Goal: Task Accomplishment & Management: Use online tool/utility

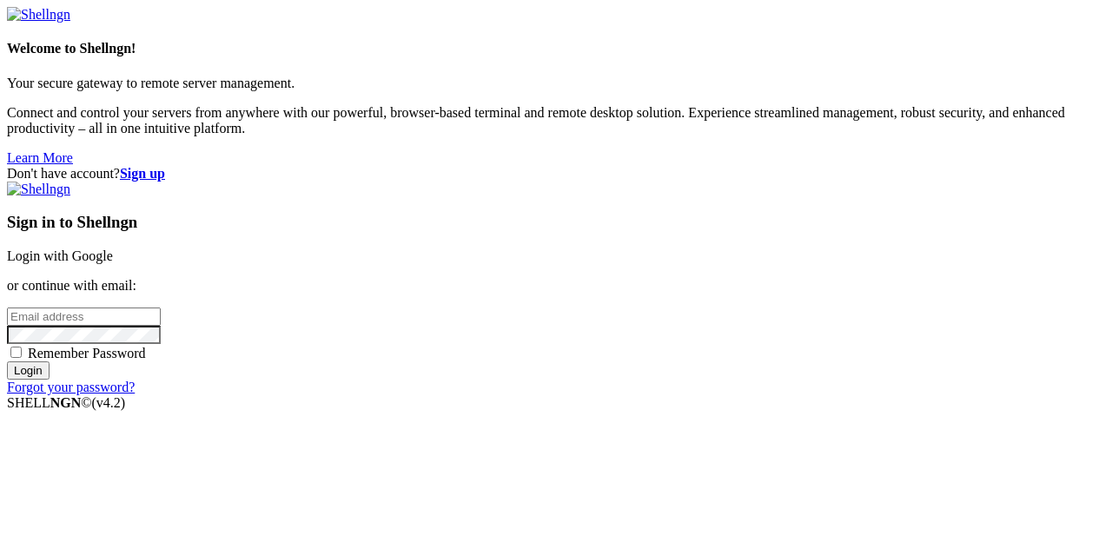
click at [113, 248] on link "Login with Google" at bounding box center [60, 255] width 106 height 15
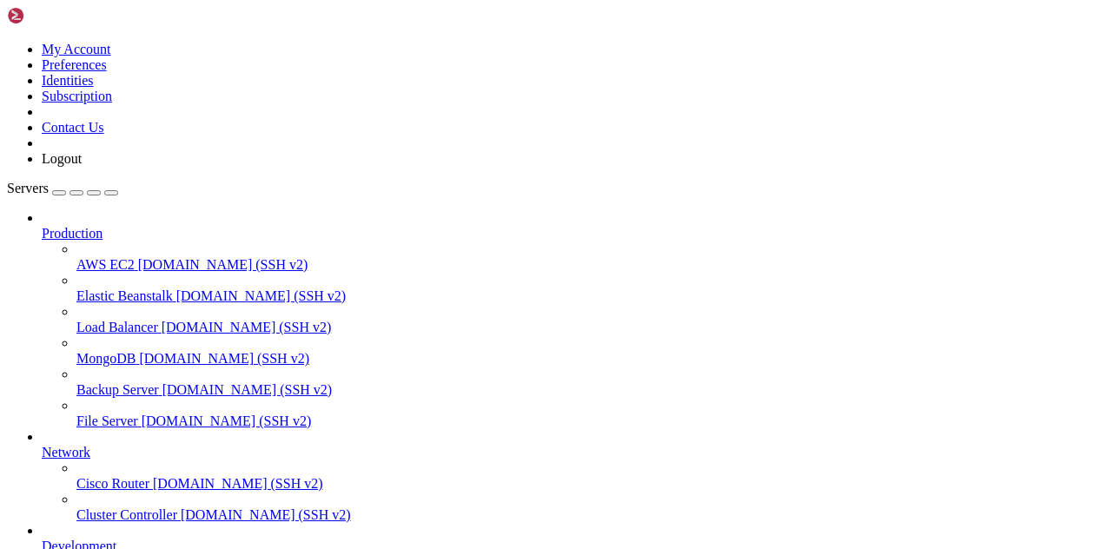
scroll to position [152, 0]
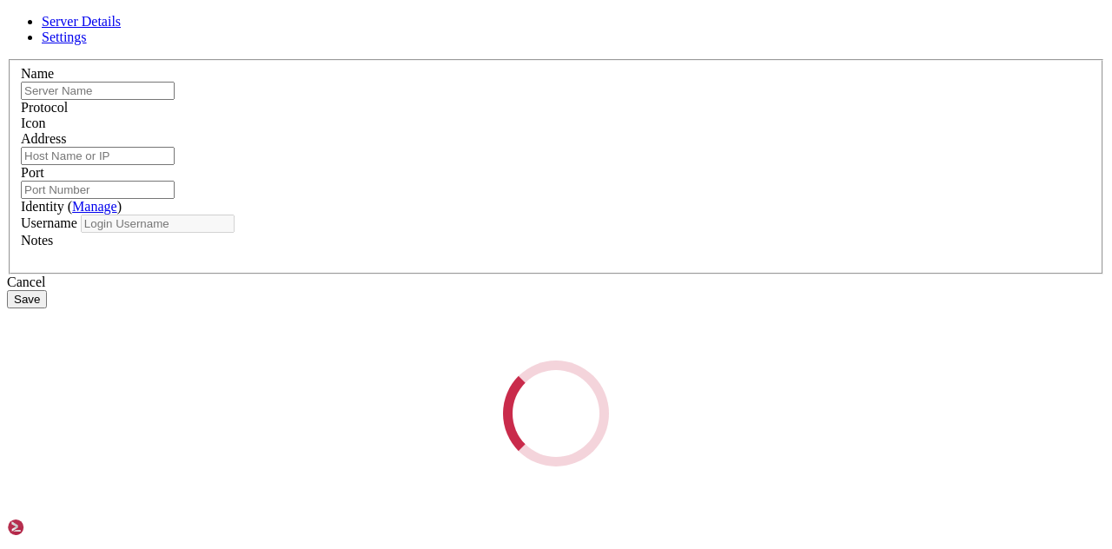
type input "ubuntu"
type input "[TECHNICAL_ID]"
type input "22"
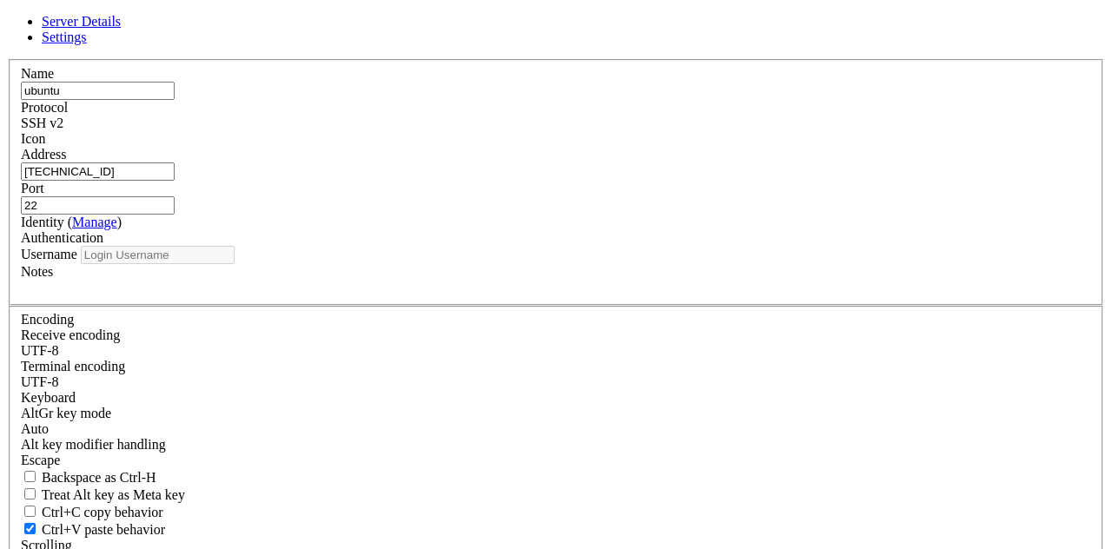
type input "ubuntu"
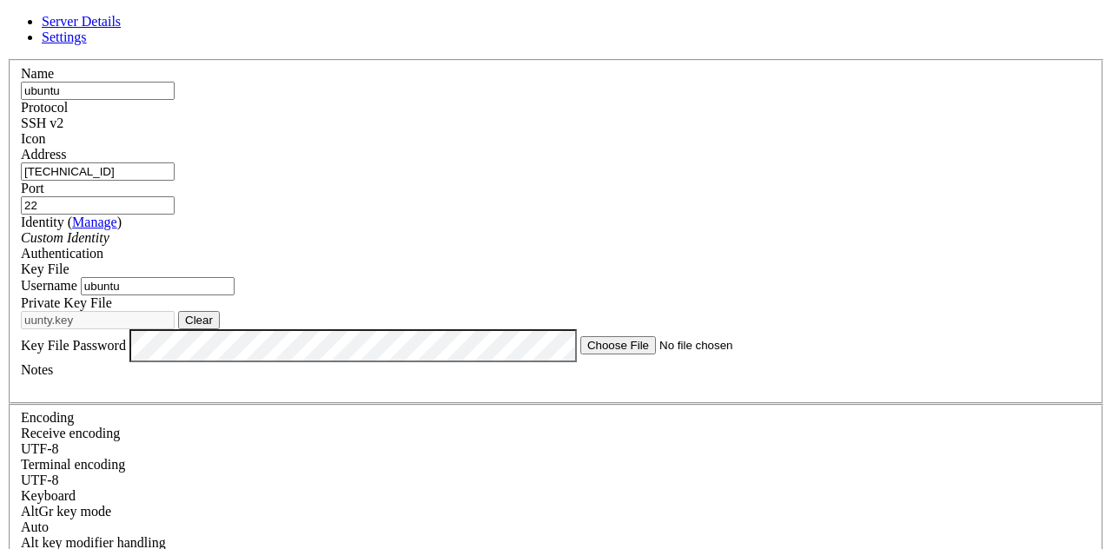
click at [7, 59] on link at bounding box center [7, 59] width 0 height 0
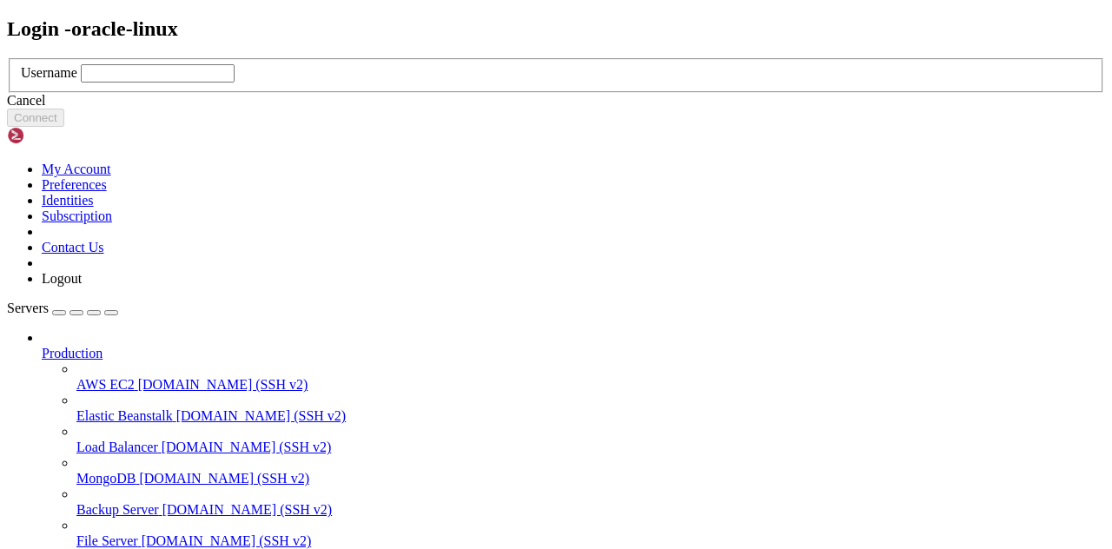
click at [235, 83] on input "text" at bounding box center [158, 73] width 154 height 18
type input "opc"
click at [64, 127] on button "Connect" at bounding box center [35, 118] width 57 height 18
